Goal: Transaction & Acquisition: Purchase product/service

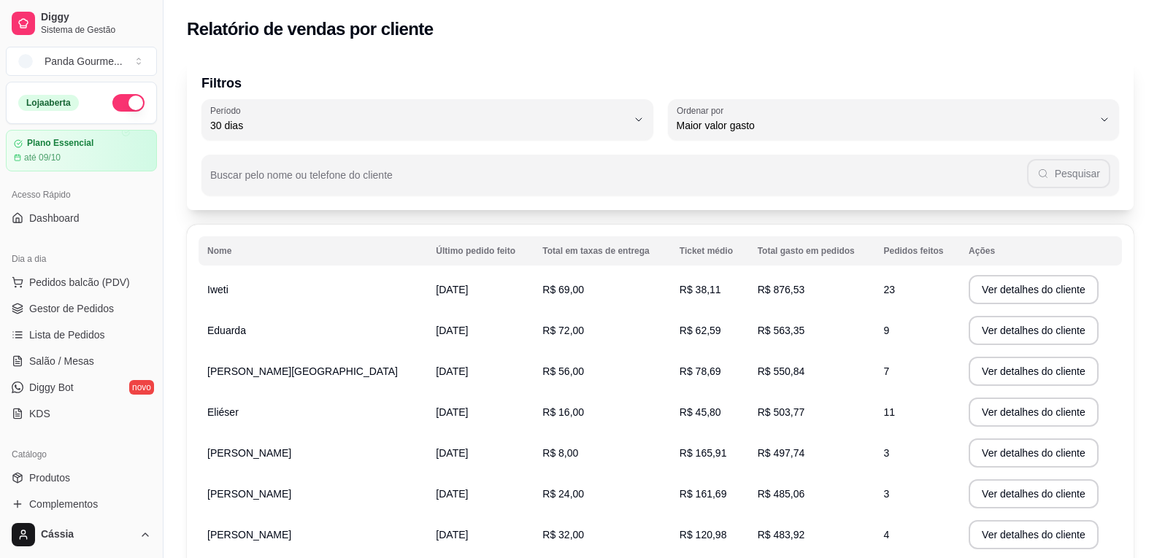
select select "30"
select select "HIGHEST_TOTAL_SPENT_WITH_ORDERS"
click at [90, 303] on span "Gestor de Pedidos" at bounding box center [71, 308] width 85 height 15
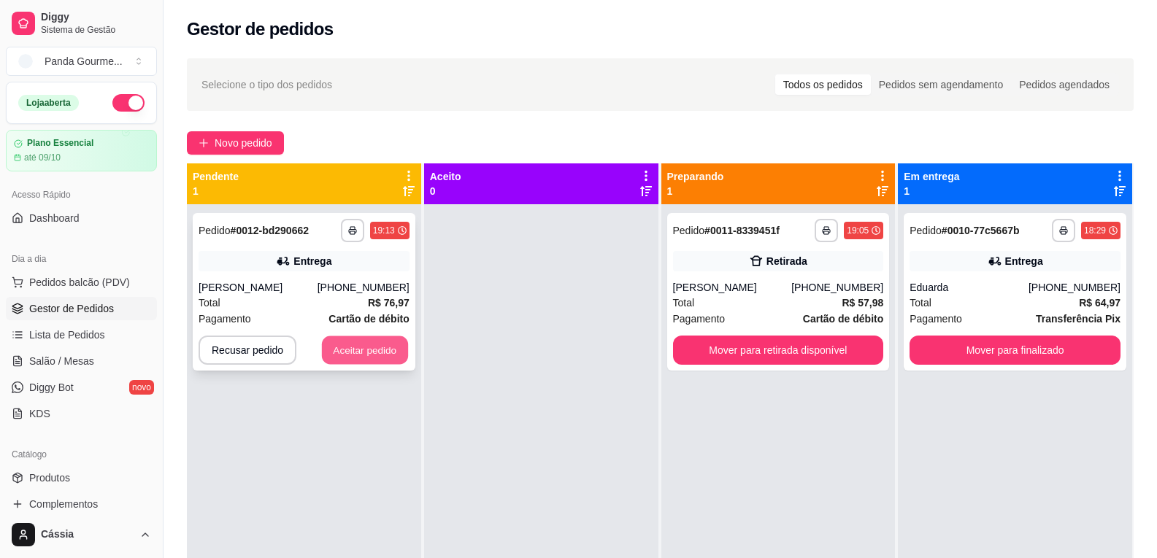
click at [322, 349] on button "Aceitar pedido" at bounding box center [365, 350] width 86 height 28
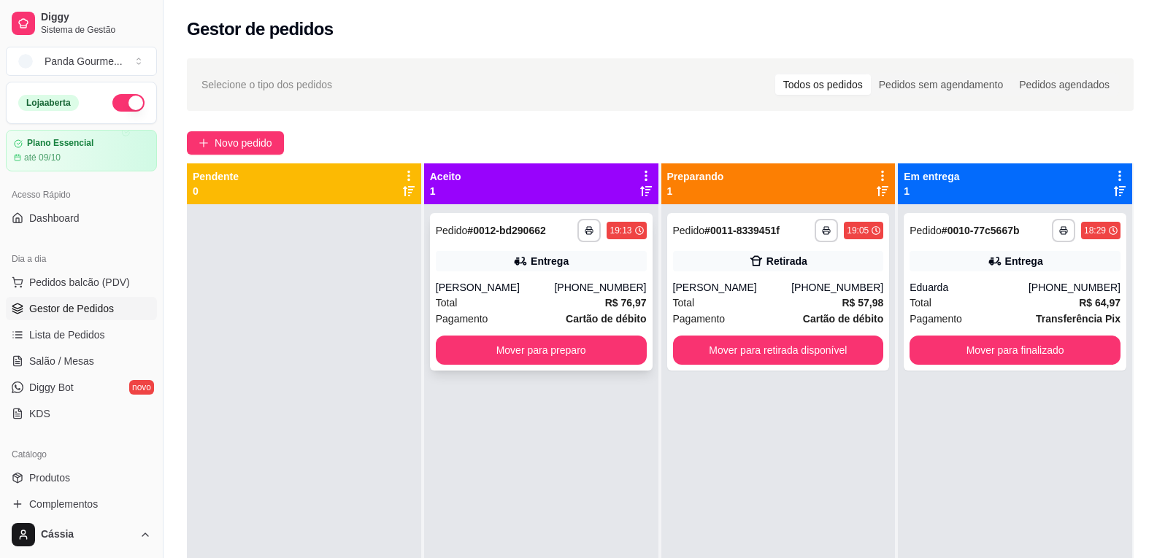
click at [493, 293] on div "[PERSON_NAME]" at bounding box center [495, 287] width 119 height 15
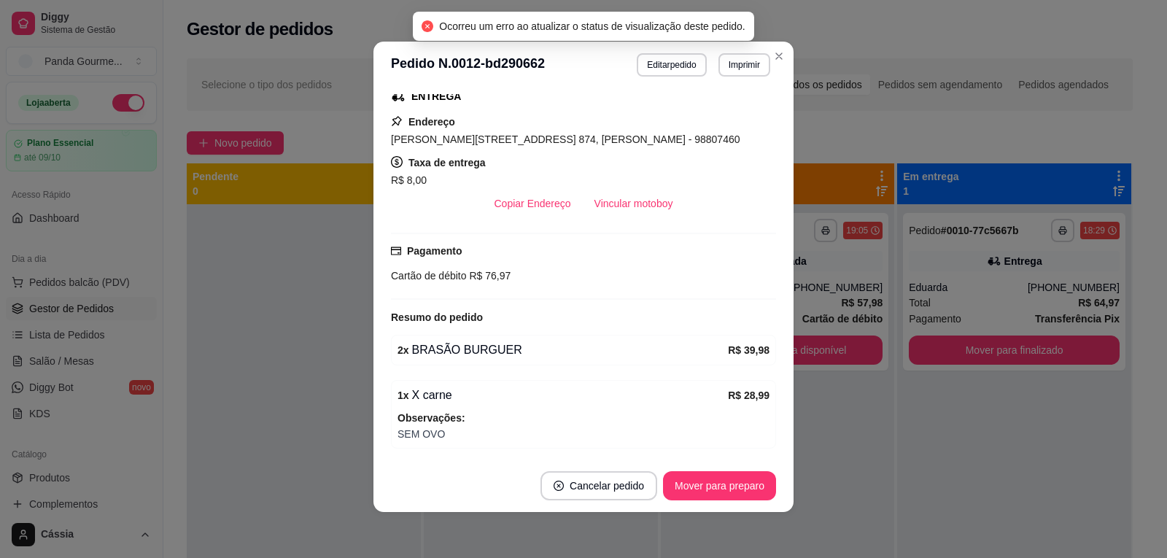
scroll to position [3, 0]
click at [723, 59] on button "Imprimir" at bounding box center [745, 64] width 52 height 23
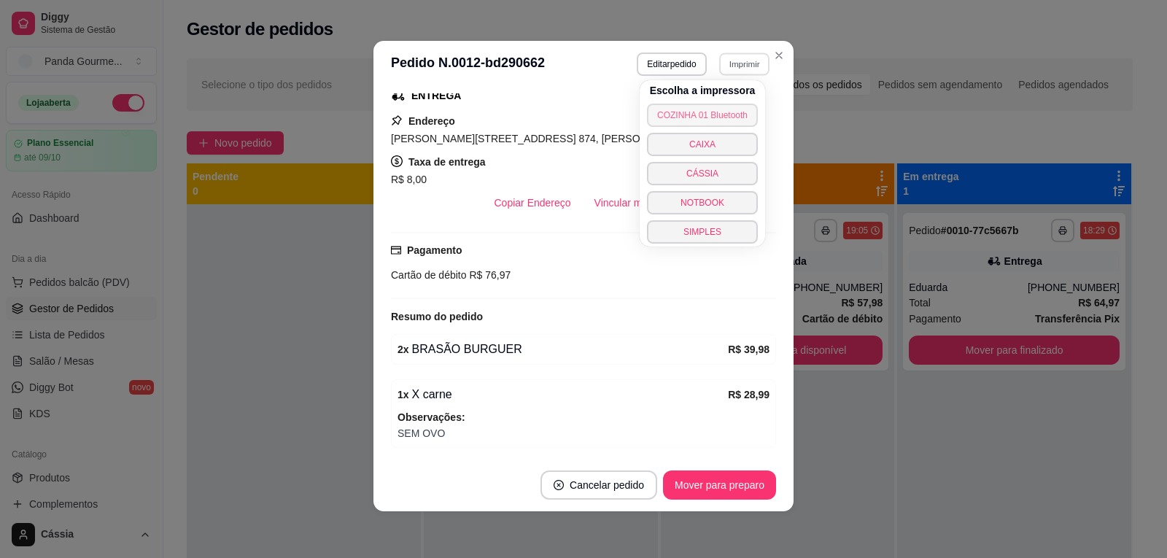
click at [724, 115] on button "COZINHA 01 Bluetooth" at bounding box center [702, 115] width 111 height 23
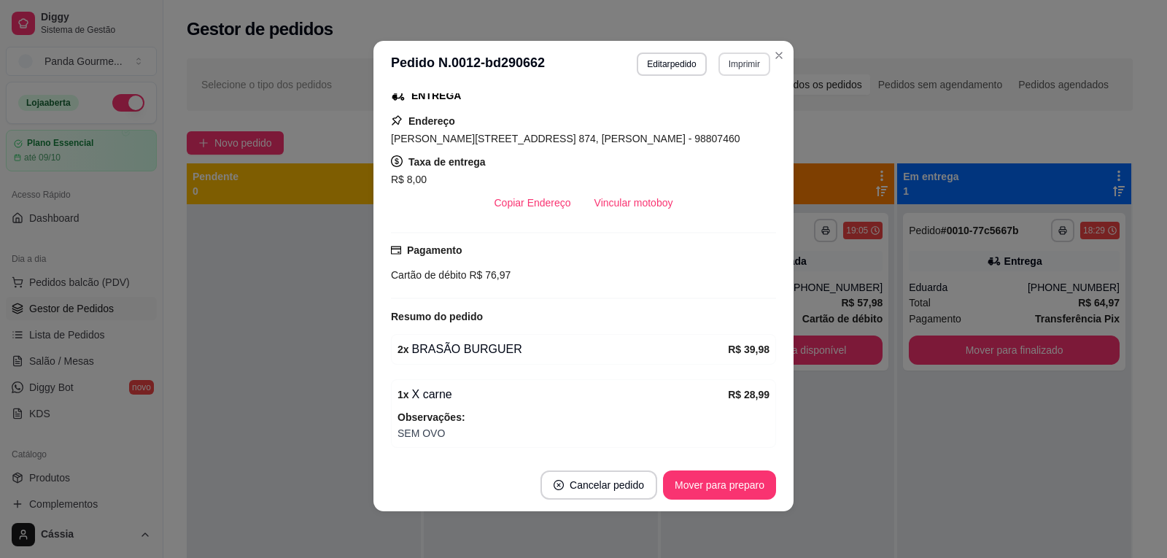
click at [755, 64] on button "Imprimir" at bounding box center [745, 64] width 52 height 23
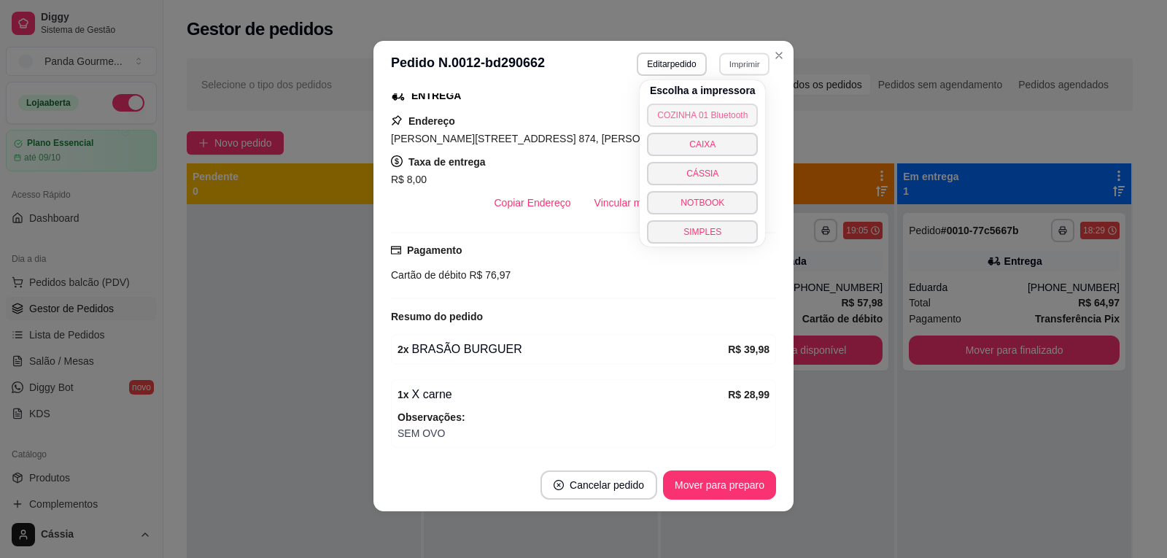
click at [739, 113] on button "COZINHA 01 Bluetooth" at bounding box center [702, 115] width 111 height 23
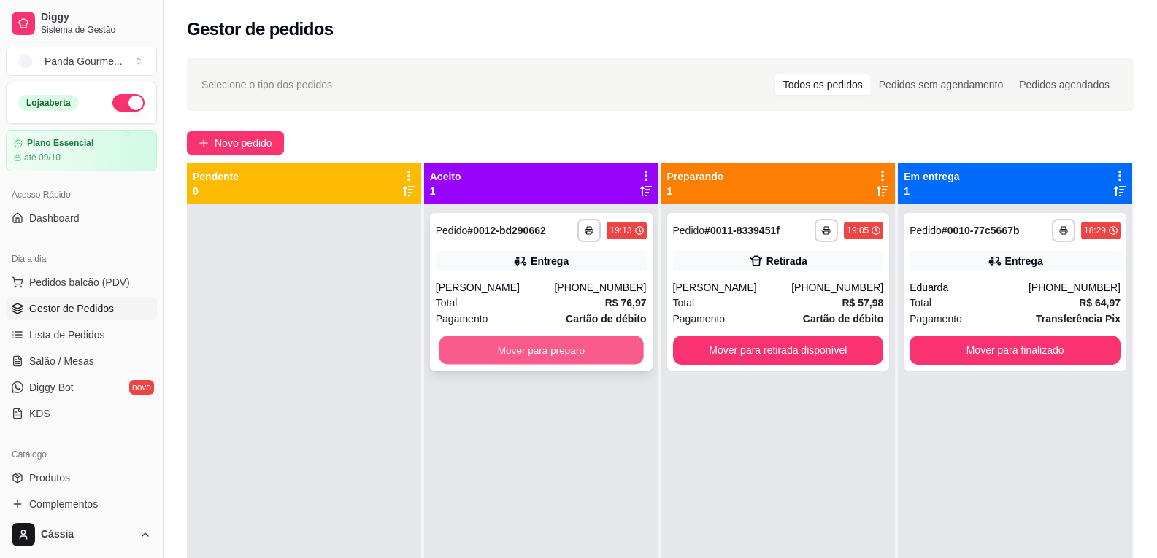
click at [563, 351] on button "Mover para preparo" at bounding box center [541, 350] width 204 height 28
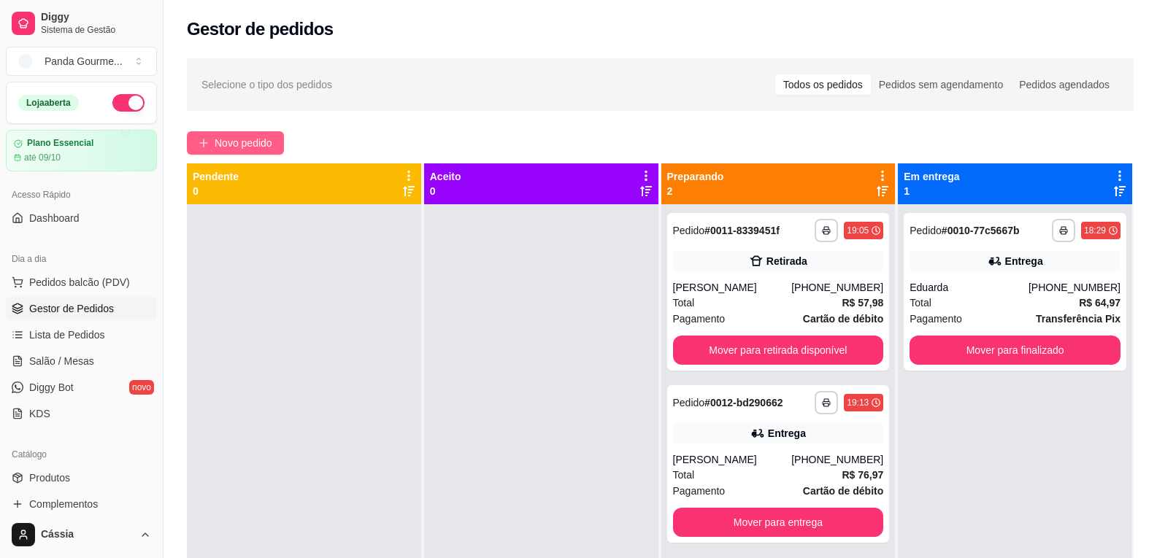
click at [247, 144] on span "Novo pedido" at bounding box center [244, 143] width 58 height 16
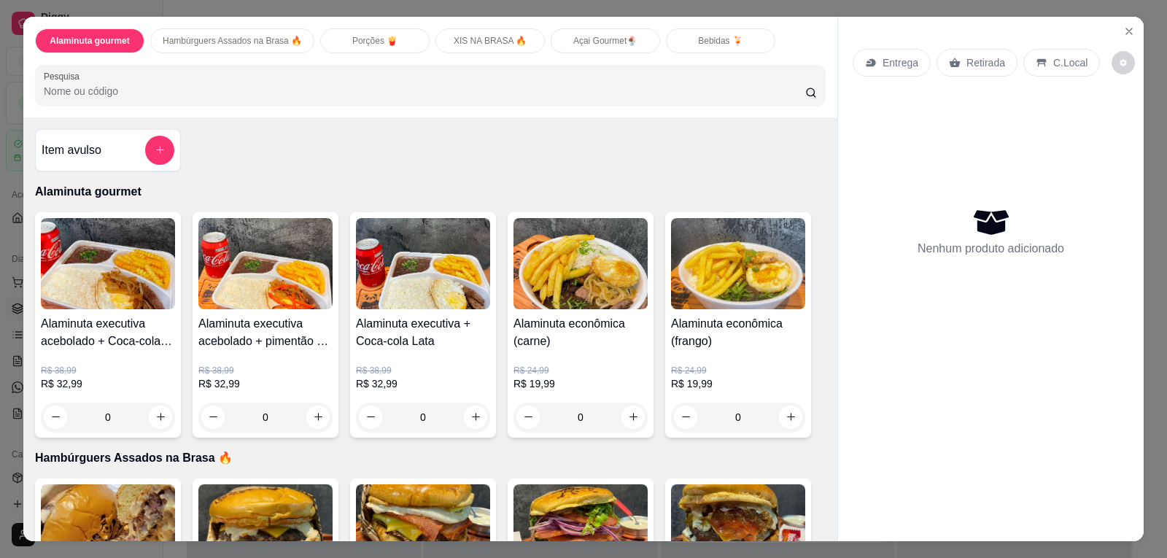
click at [506, 42] on p "XIS NA BRASA 🔥" at bounding box center [490, 41] width 73 height 12
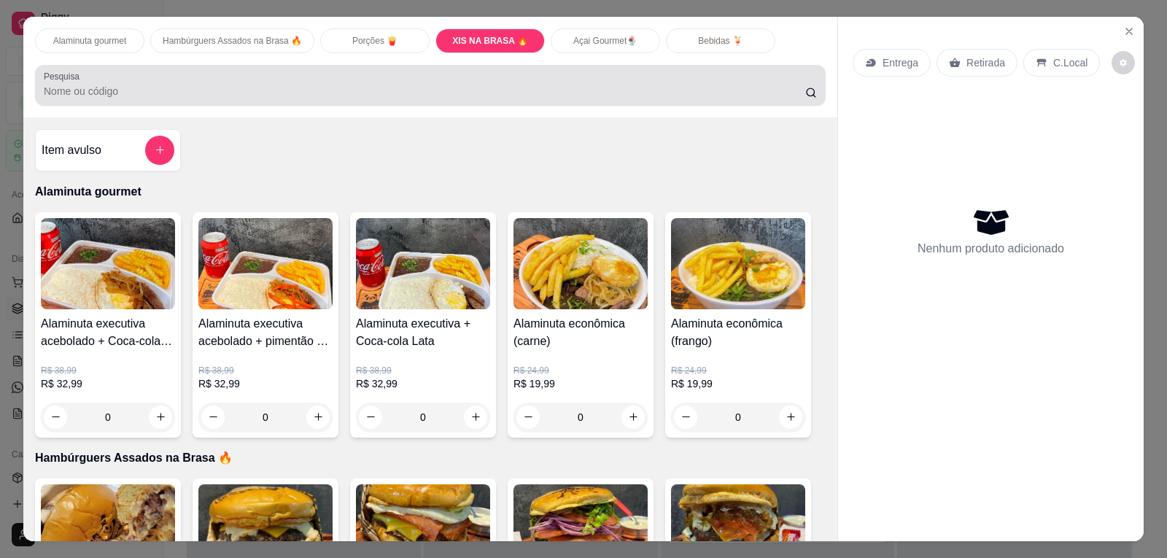
scroll to position [30, 0]
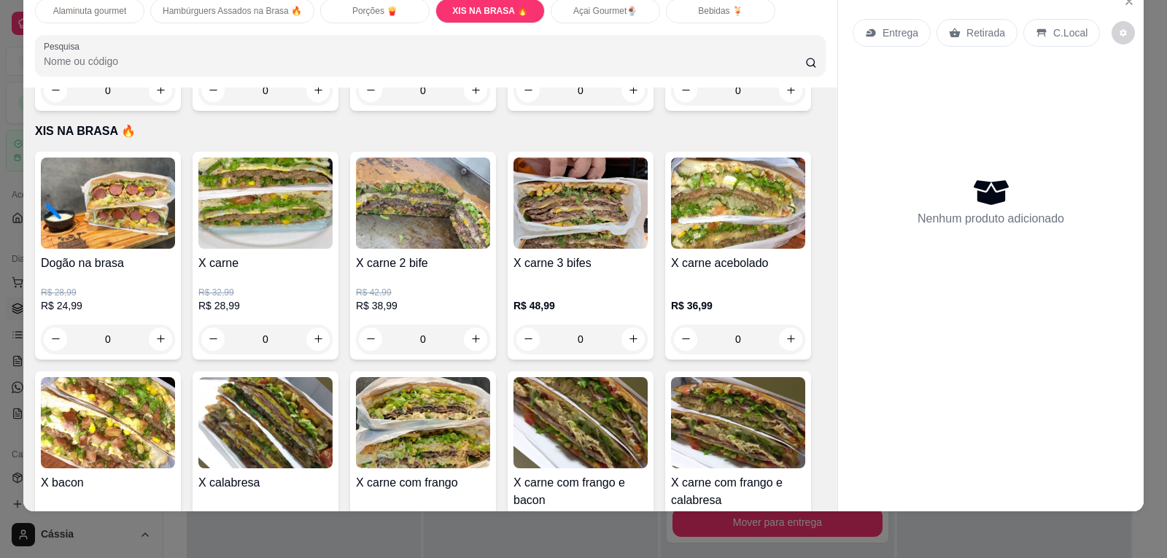
click at [207, 15] on p "Hambúrguers Assados na Brasa 🔥" at bounding box center [232, 11] width 139 height 12
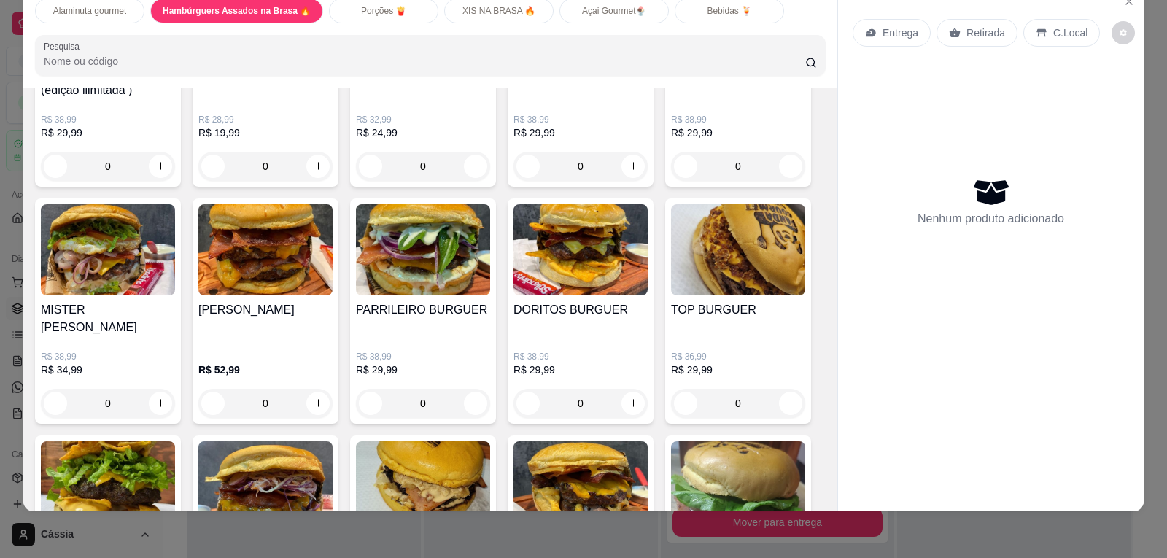
scroll to position [478, 0]
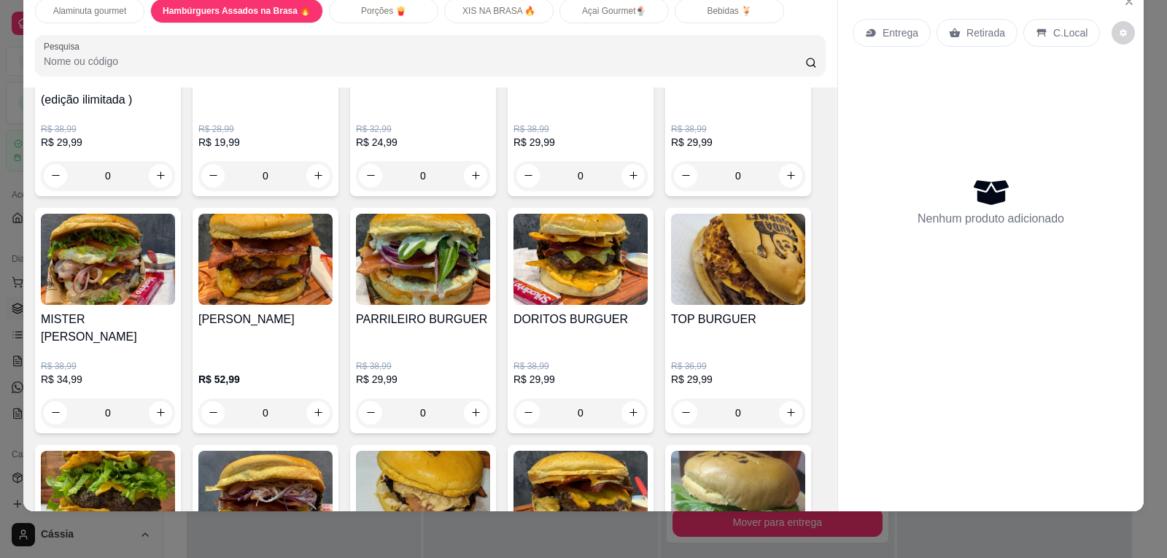
click at [315, 400] on div "0" at bounding box center [265, 412] width 134 height 29
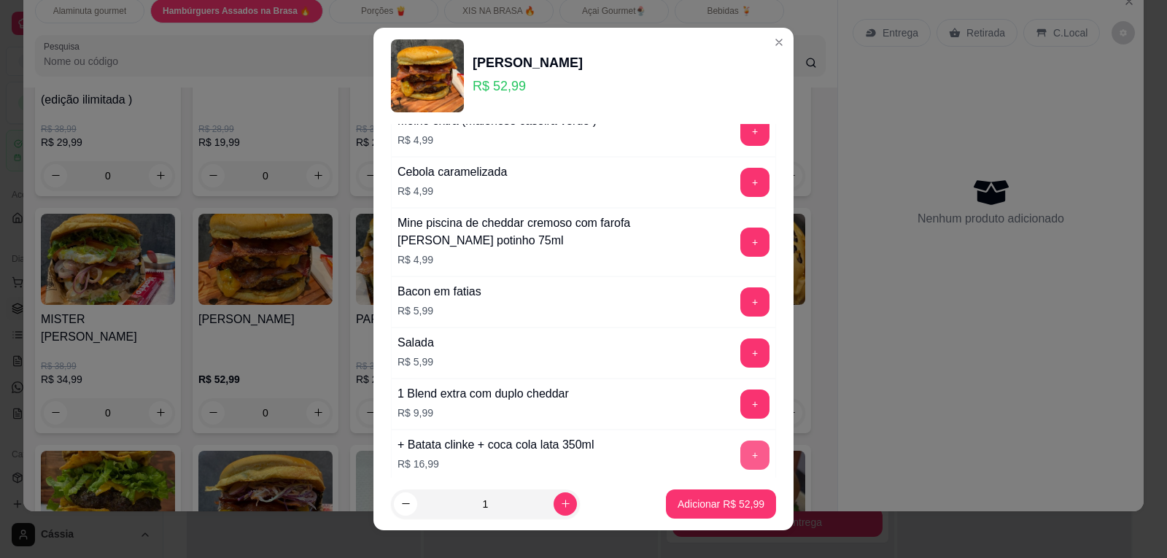
scroll to position [292, 0]
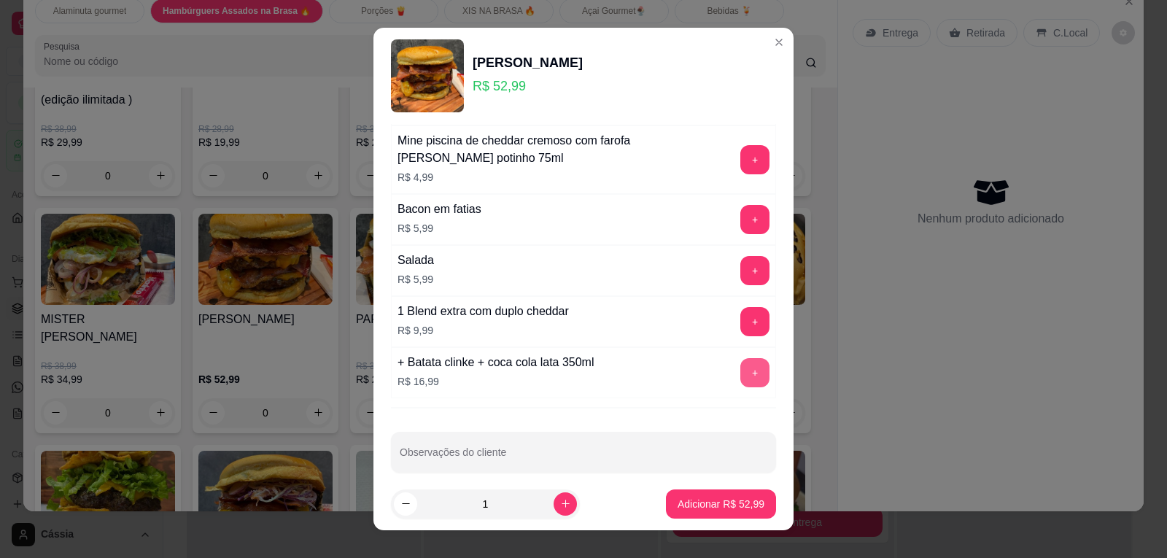
click at [741, 375] on button "+" at bounding box center [755, 372] width 29 height 29
click at [716, 511] on p "Adicionar R$ 69,98" at bounding box center [721, 504] width 85 height 14
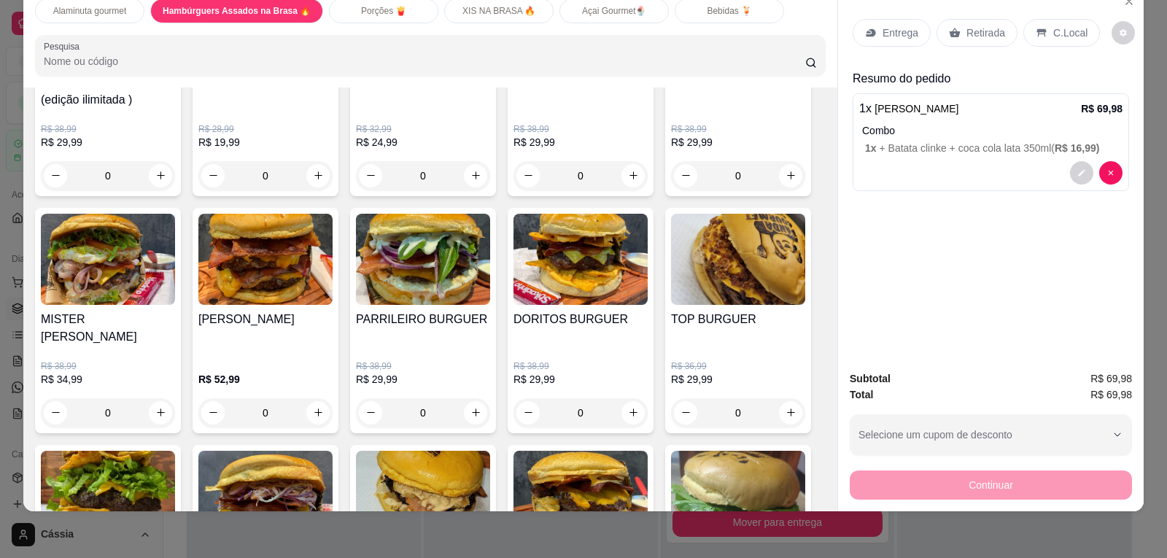
click at [886, 28] on p "Entrega" at bounding box center [901, 33] width 36 height 15
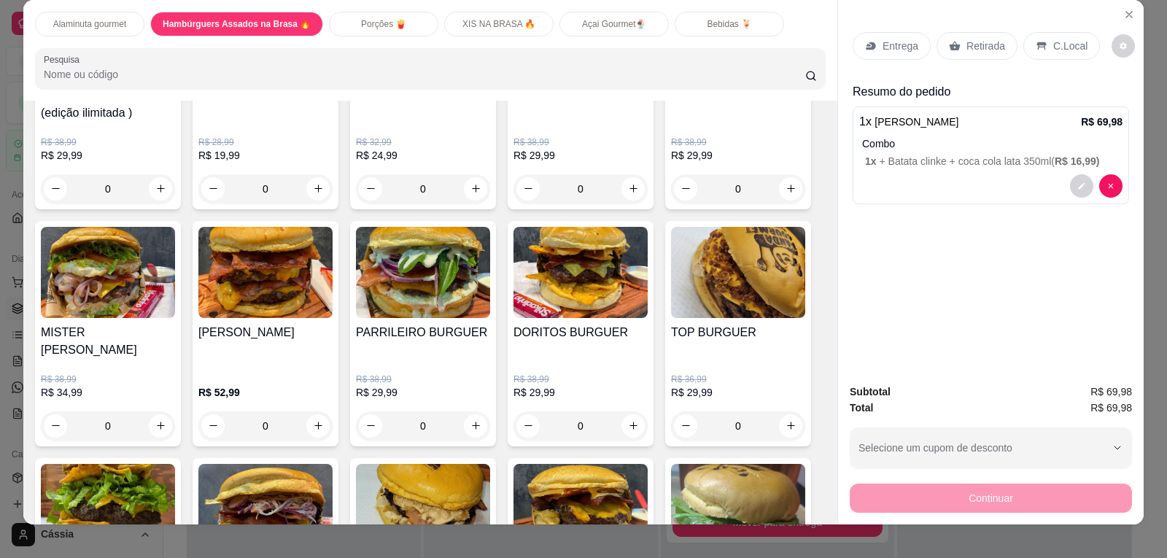
click at [897, 44] on p "Entrega" at bounding box center [901, 46] width 36 height 15
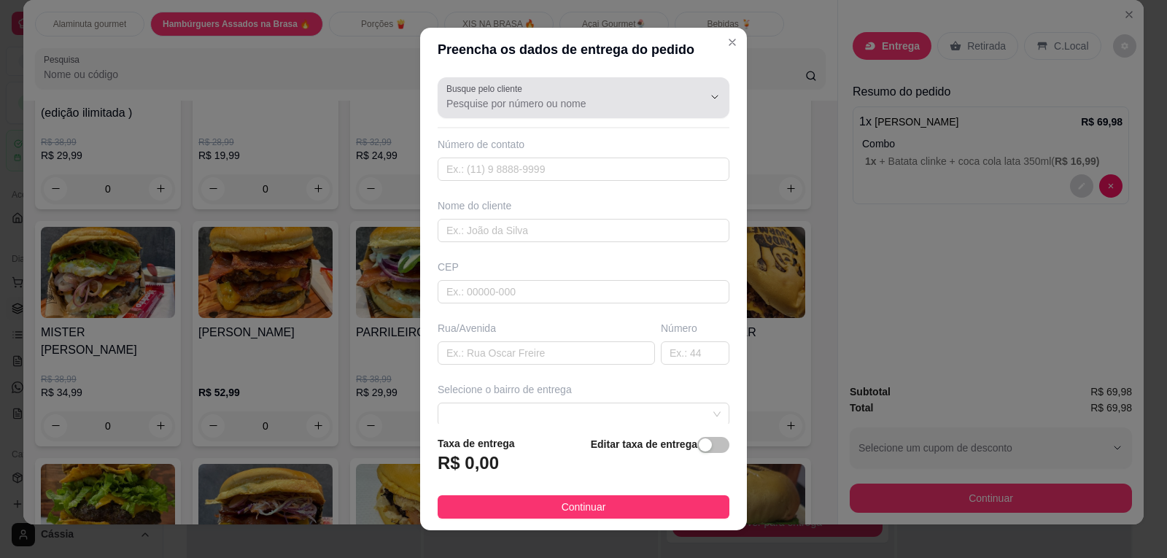
click at [482, 106] on input "Busque pelo cliente" at bounding box center [563, 103] width 233 height 15
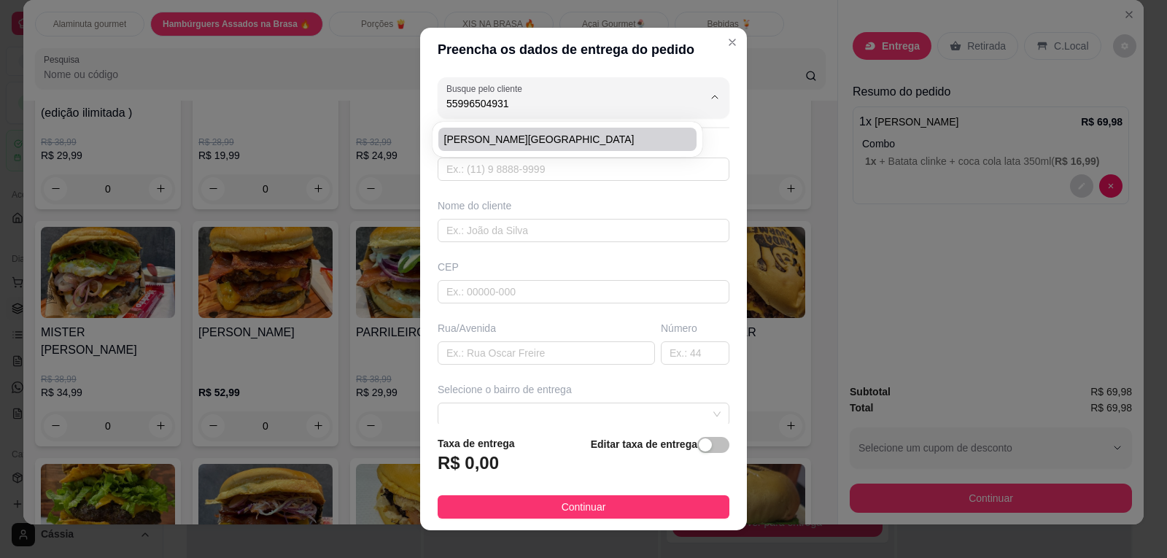
click at [497, 138] on span "[PERSON_NAME][GEOGRAPHIC_DATA]" at bounding box center [560, 139] width 232 height 15
type input "[PERSON_NAME][GEOGRAPHIC_DATA]"
type input "55996504931"
type input "[PERSON_NAME][GEOGRAPHIC_DATA]"
type input "av [PERSON_NAME]"
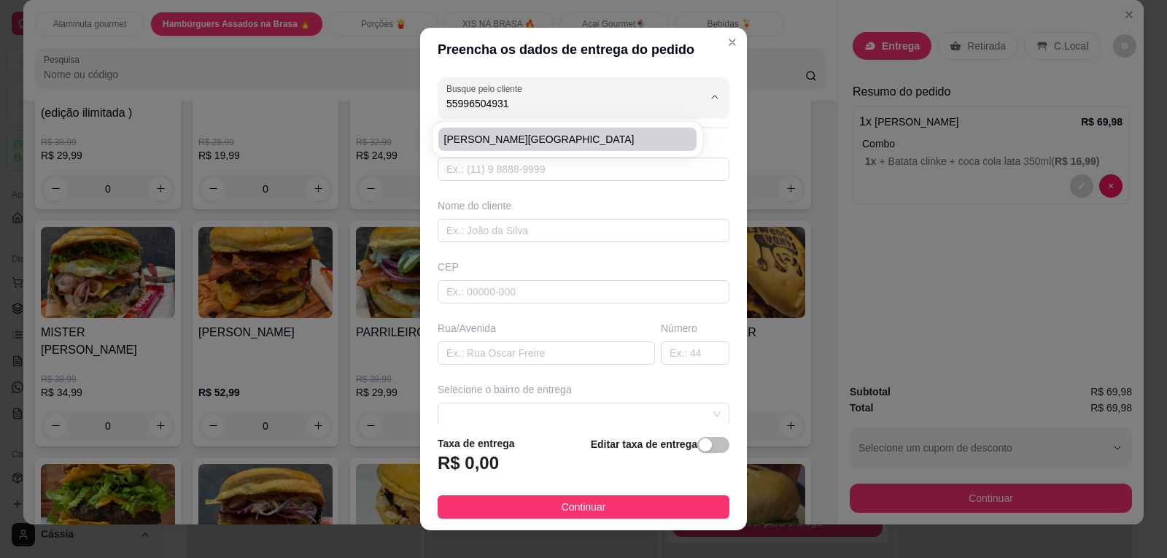
type input "Entre ijuis rs"
type input "Rádio [PERSON_NAME]"
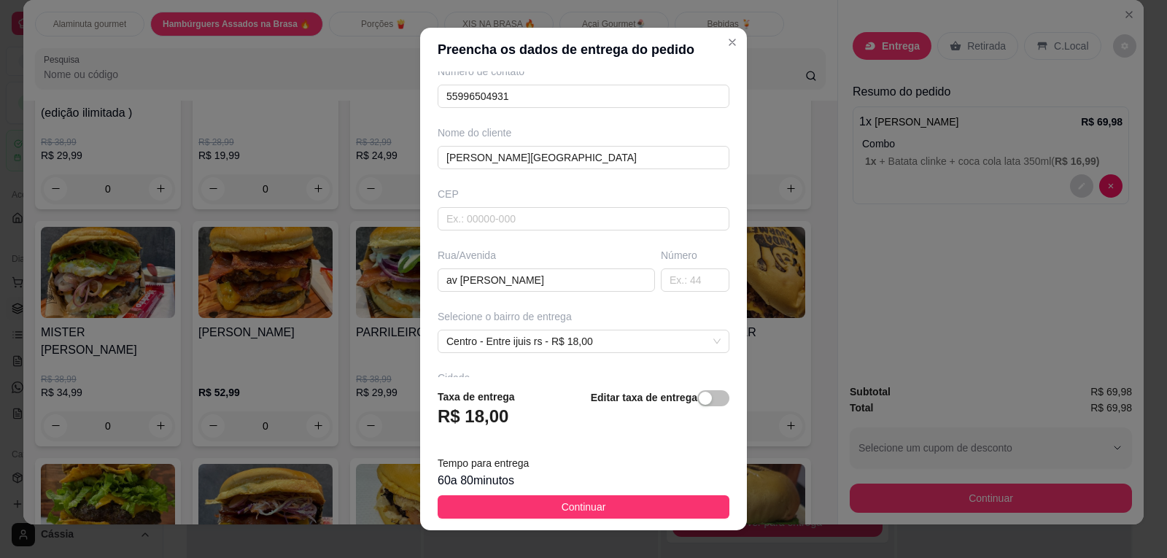
scroll to position [146, 0]
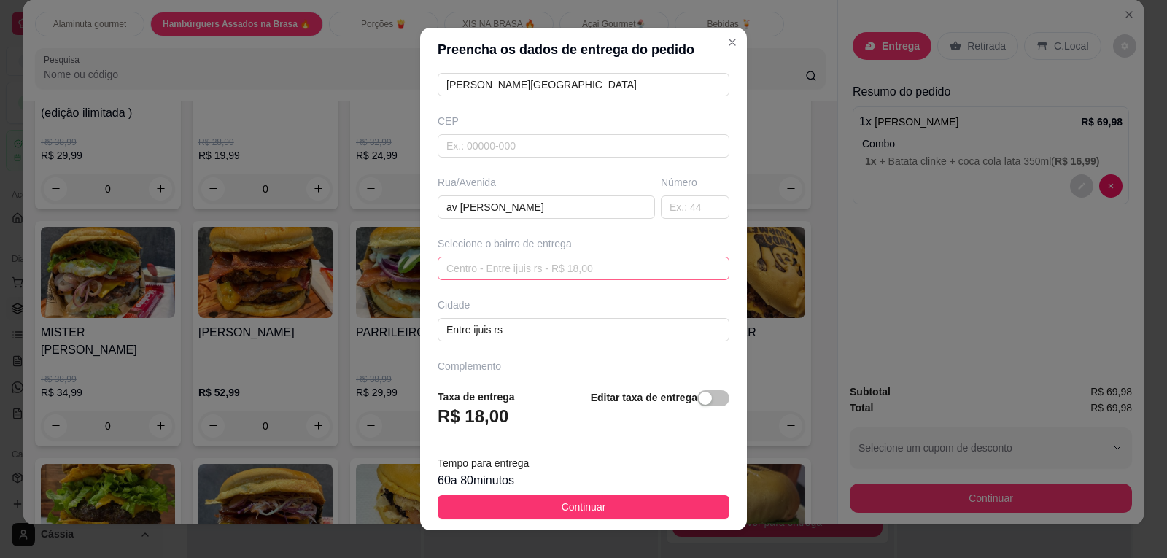
click at [603, 273] on span "Centro - Entre ijuis rs - R$ 18,00" at bounding box center [584, 269] width 274 height 22
type input "[PERSON_NAME][GEOGRAPHIC_DATA]"
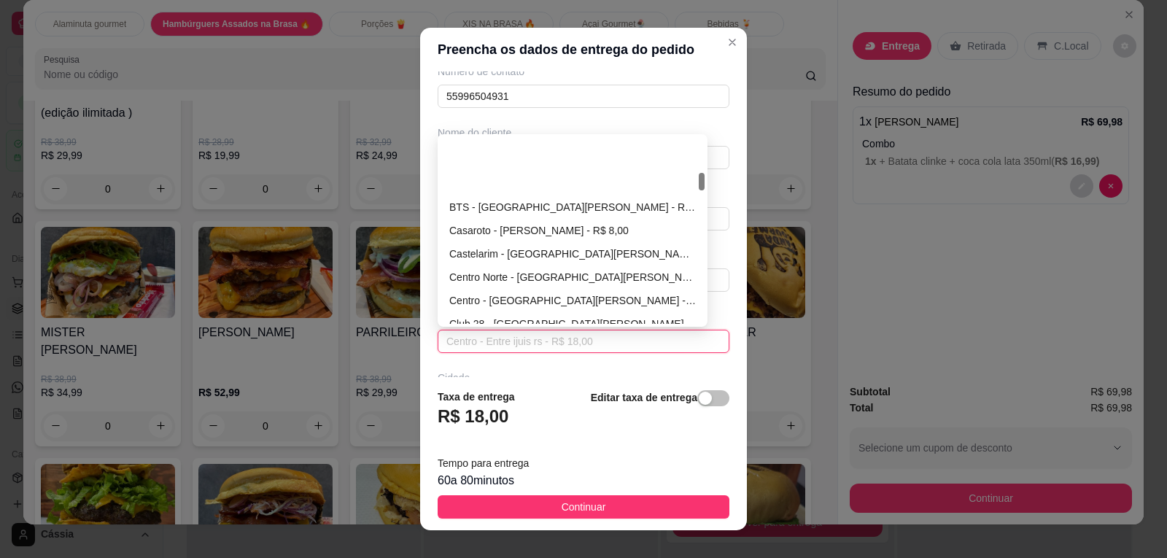
scroll to position [365, 0]
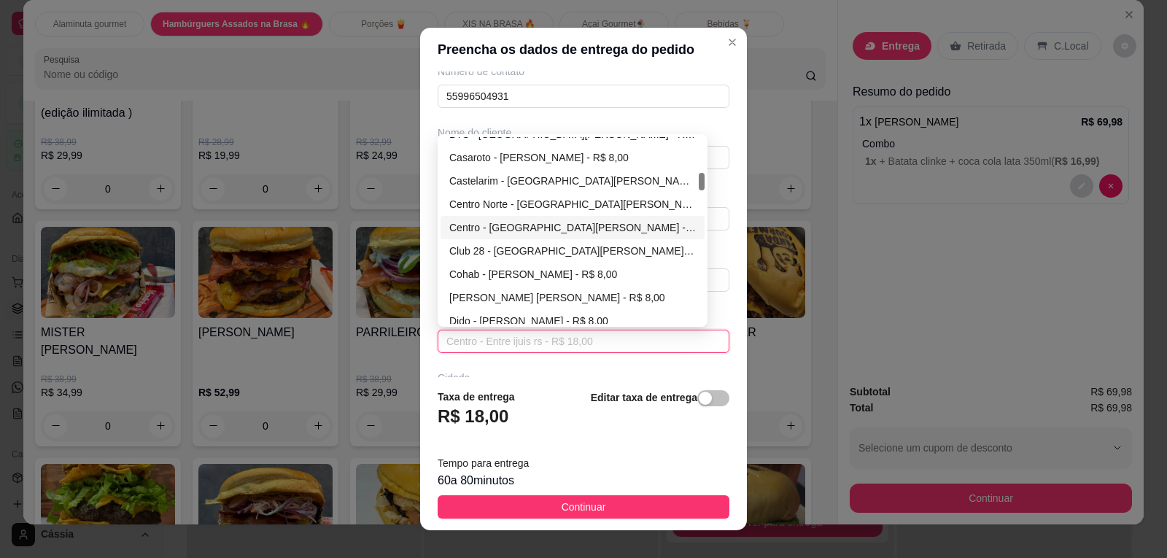
click at [500, 232] on div "Centro - [GEOGRAPHIC_DATA][PERSON_NAME] - R$ 8,00" at bounding box center [572, 228] width 247 height 16
type input "[PERSON_NAME][GEOGRAPHIC_DATA]"
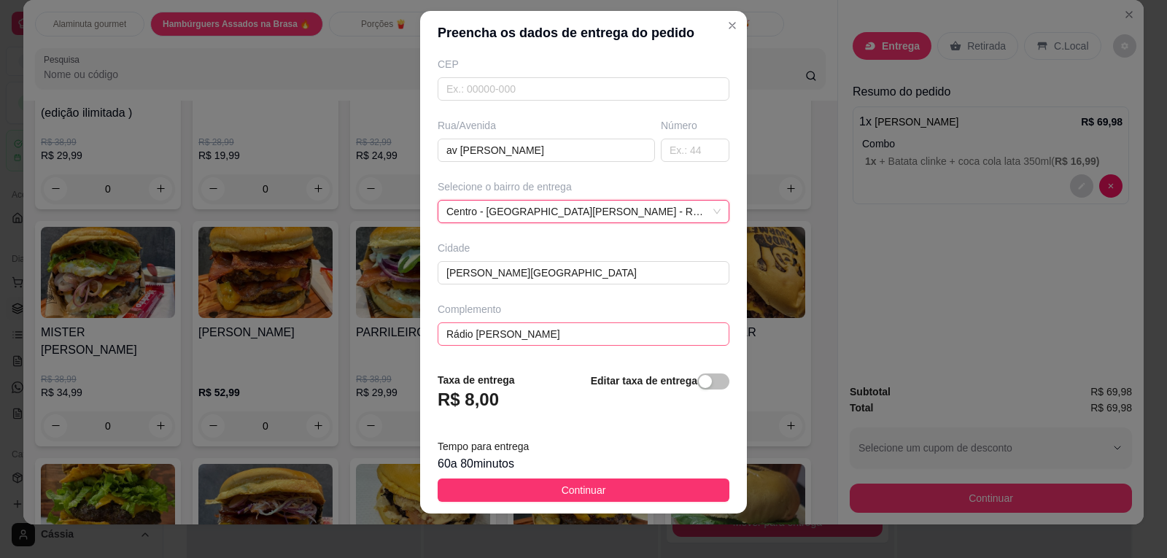
scroll to position [19, 0]
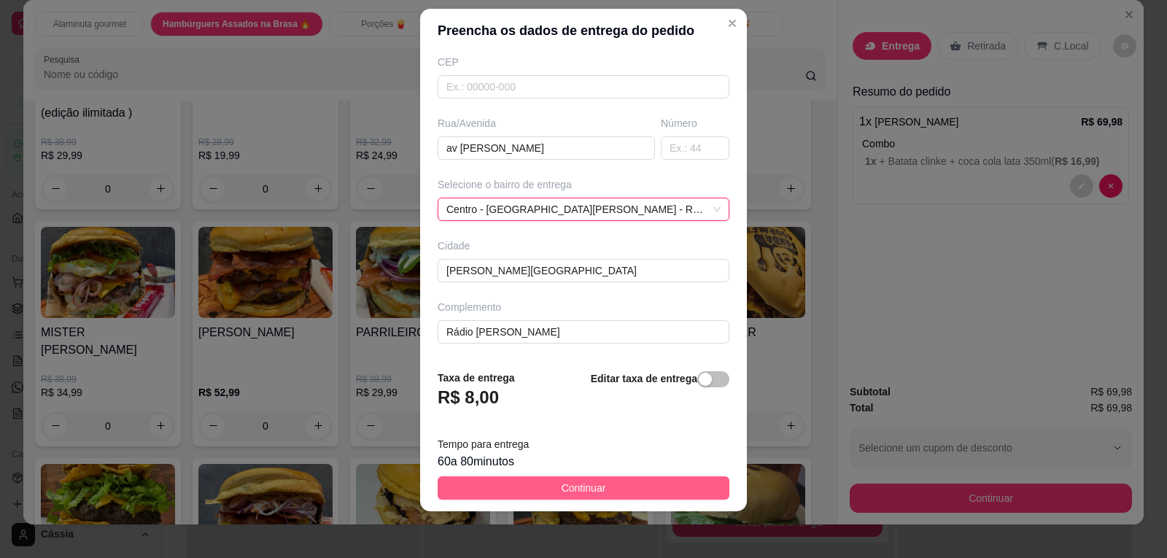
click at [562, 484] on span "Continuar" at bounding box center [584, 488] width 45 height 16
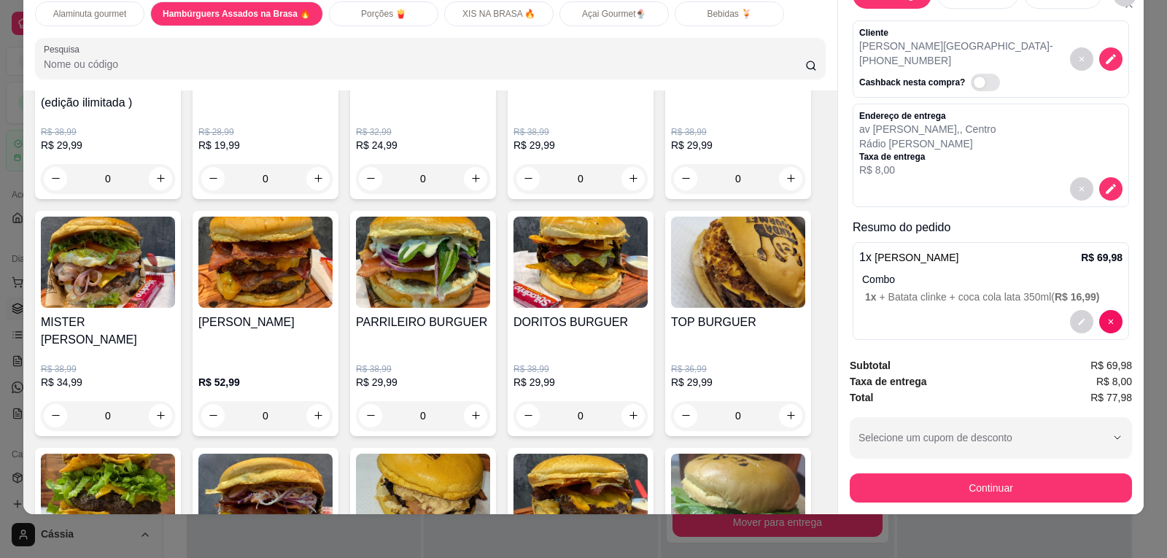
scroll to position [30, 0]
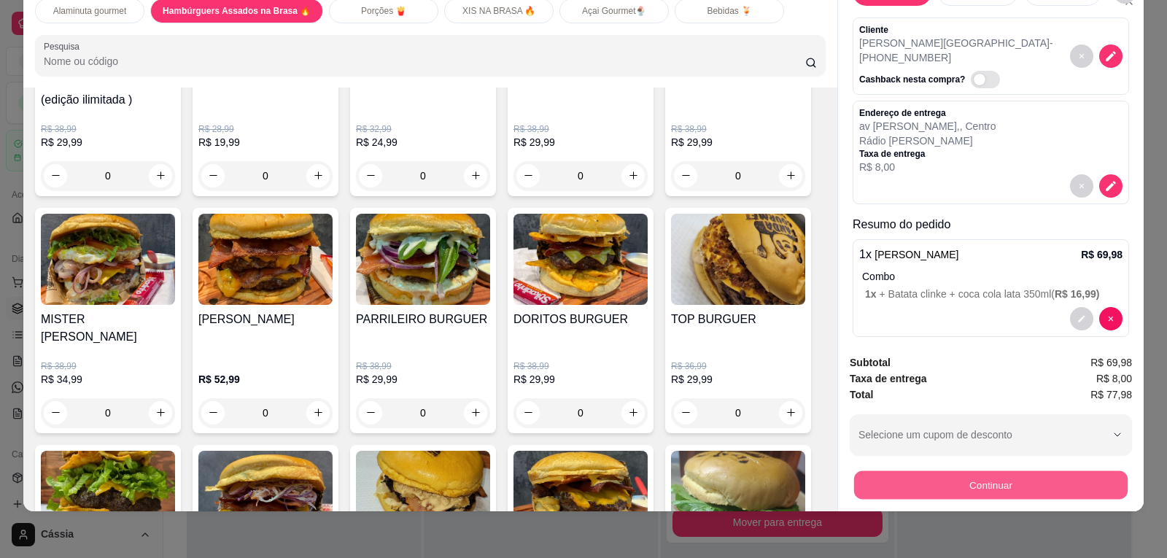
click at [1000, 479] on button "Continuar" at bounding box center [991, 485] width 274 height 28
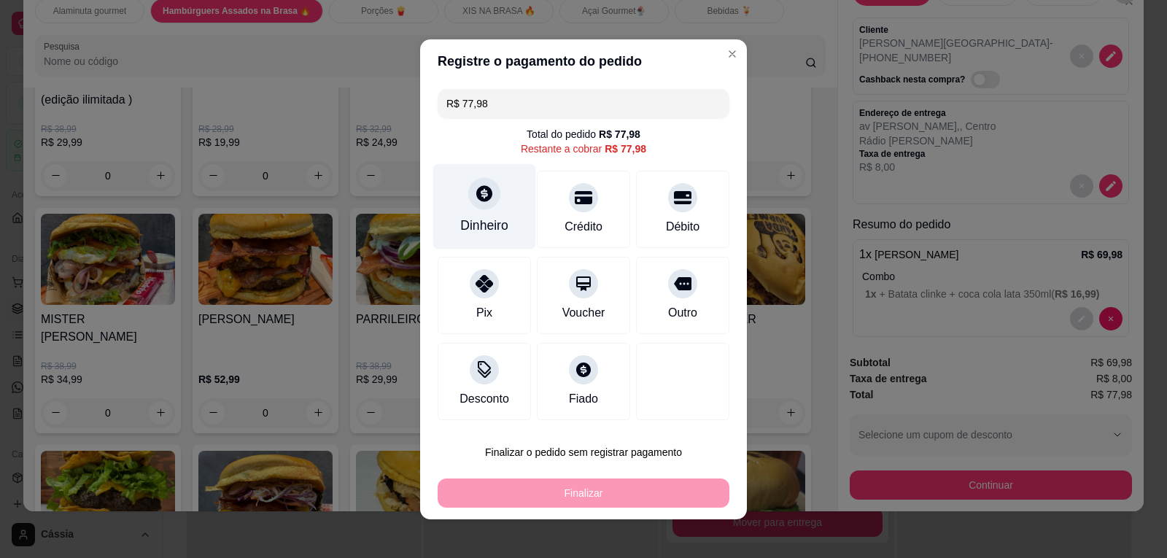
click at [488, 201] on div at bounding box center [484, 193] width 32 height 32
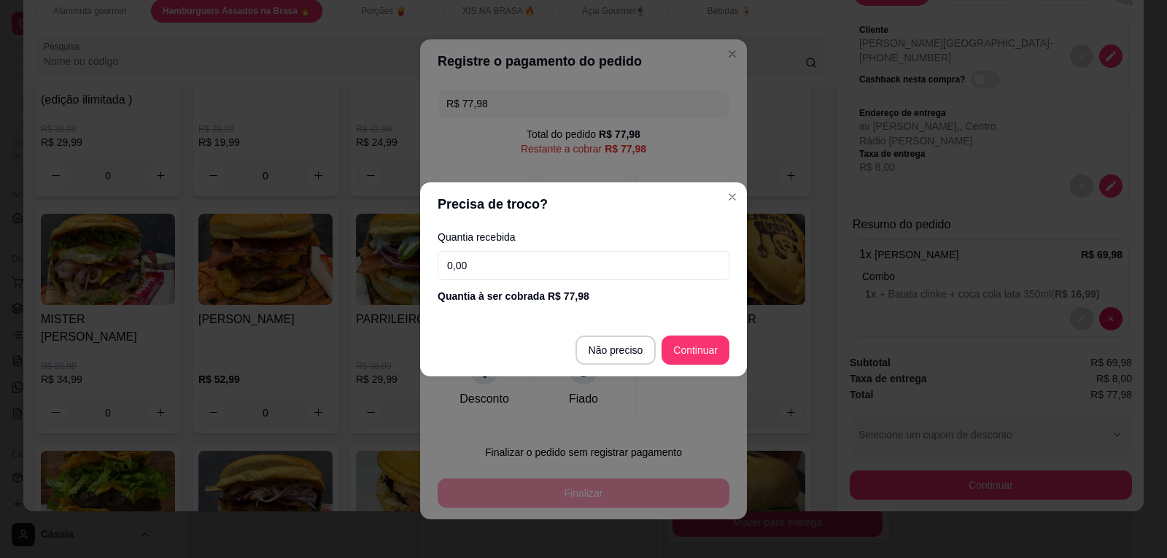
click at [581, 267] on input "0,00" at bounding box center [584, 265] width 292 height 29
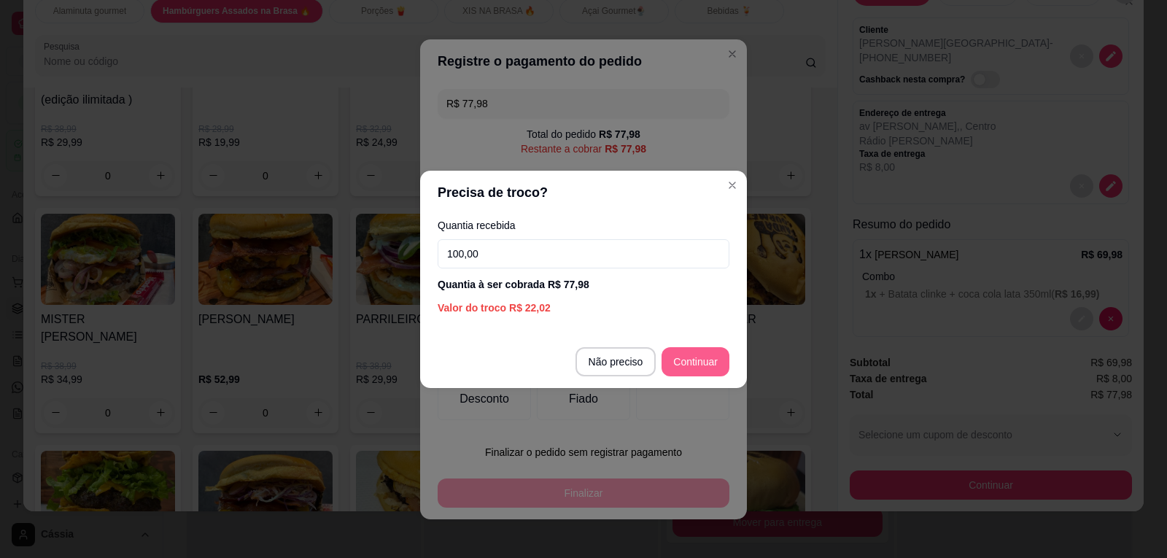
type input "100,00"
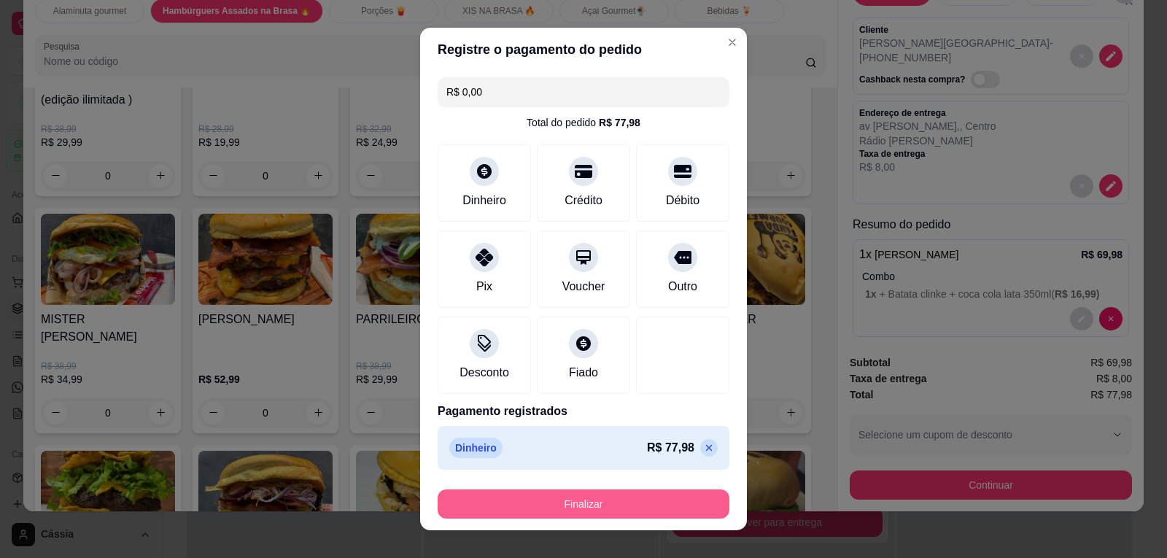
click at [614, 506] on button "Finalizar" at bounding box center [584, 504] width 292 height 29
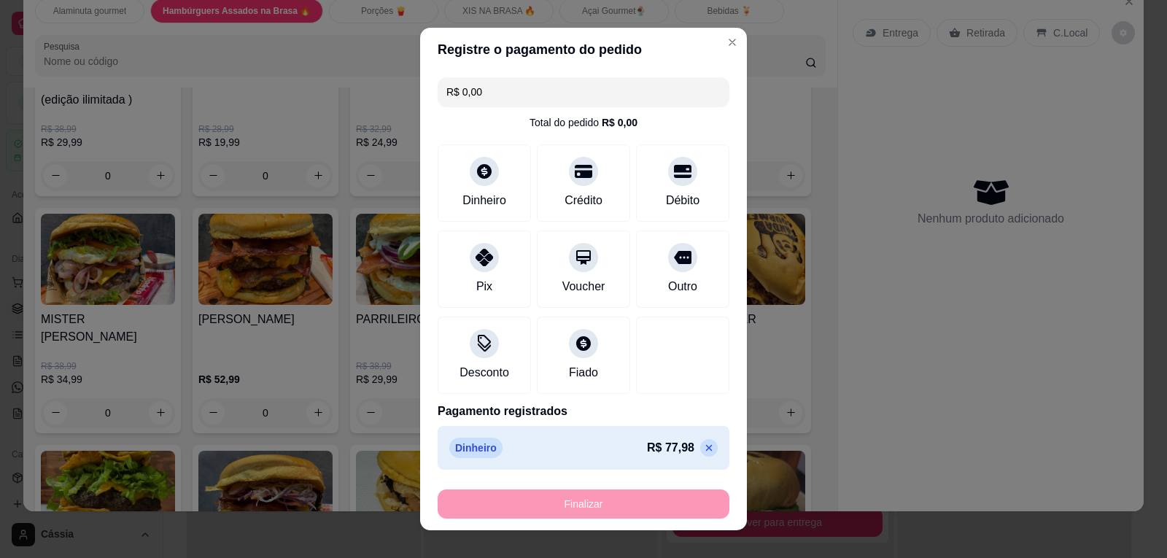
type input "-R$ 77,98"
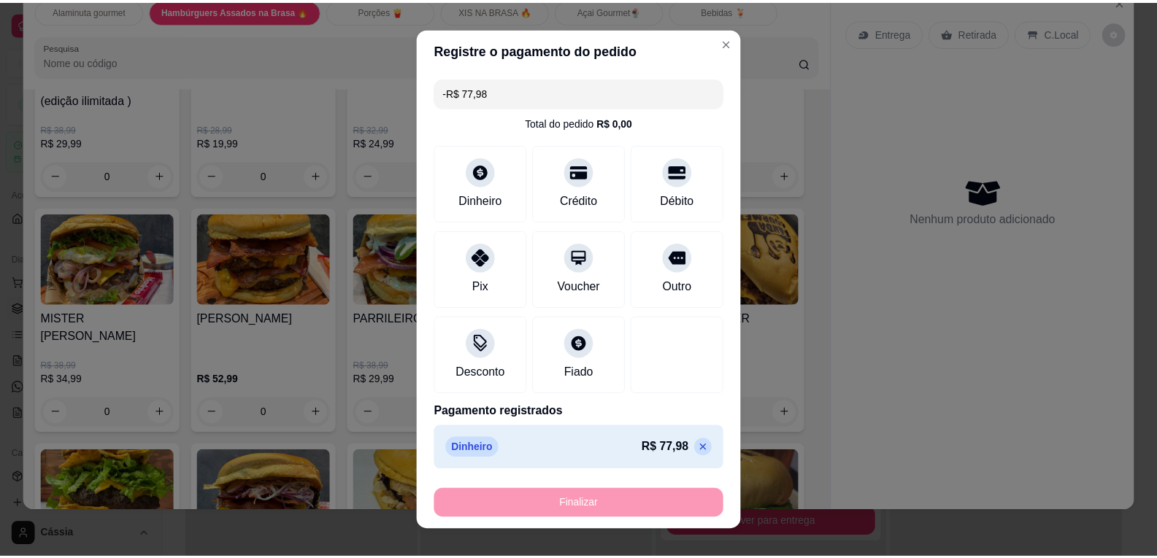
scroll to position [0, 0]
